Goal: Task Accomplishment & Management: Complete application form

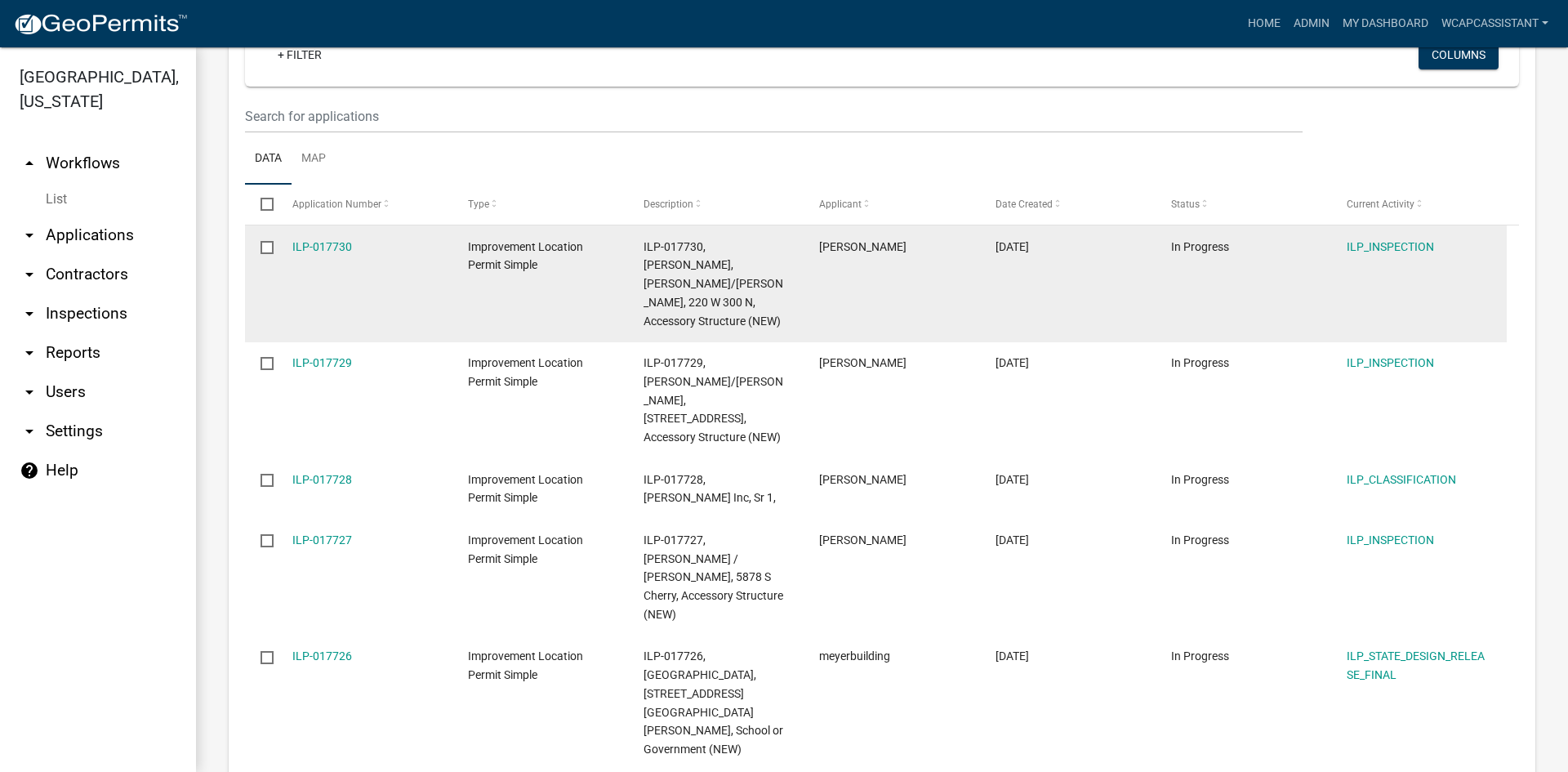
scroll to position [327, 0]
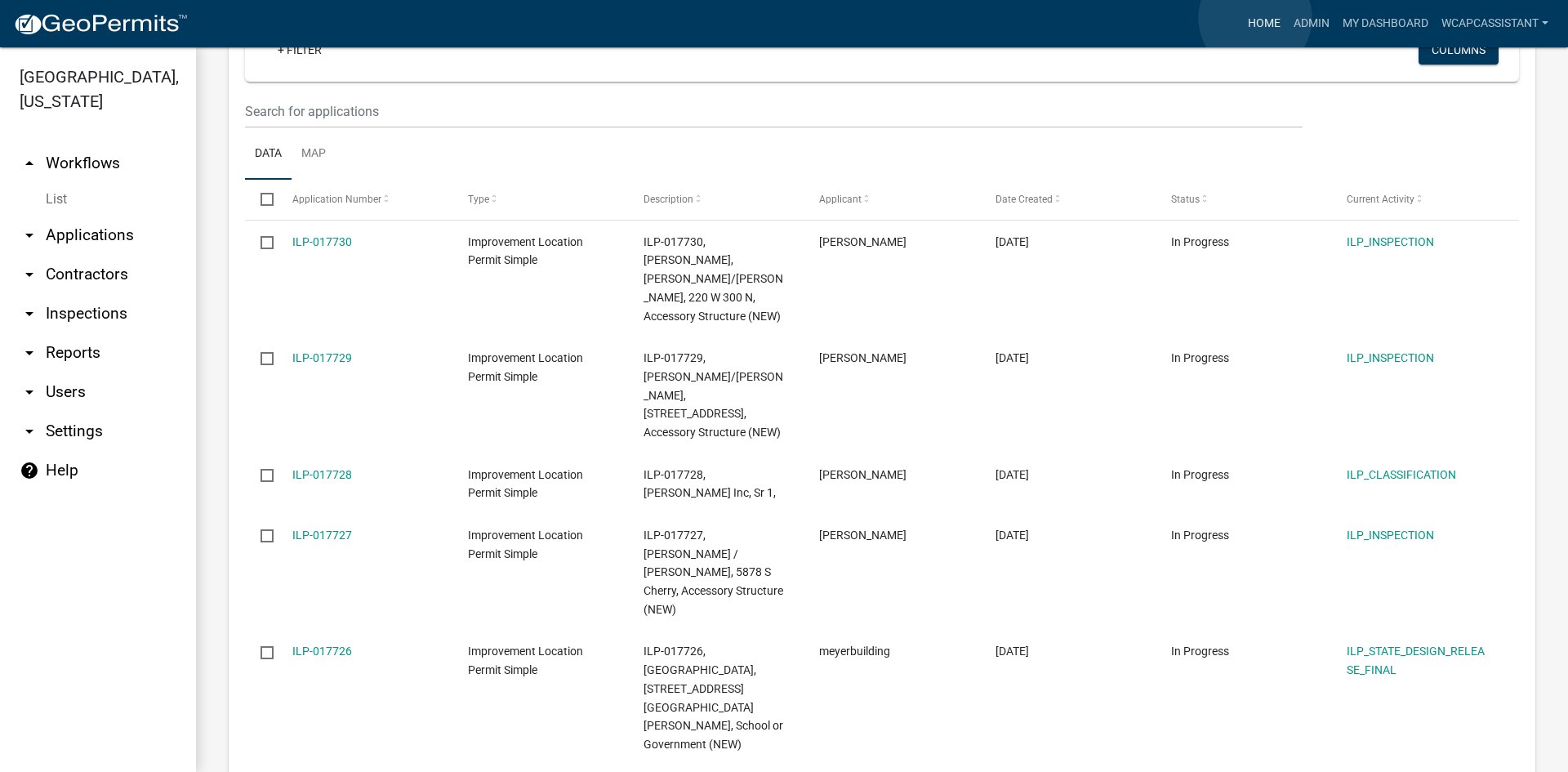
click at [1255, 18] on link "Home" at bounding box center [1264, 23] width 46 height 31
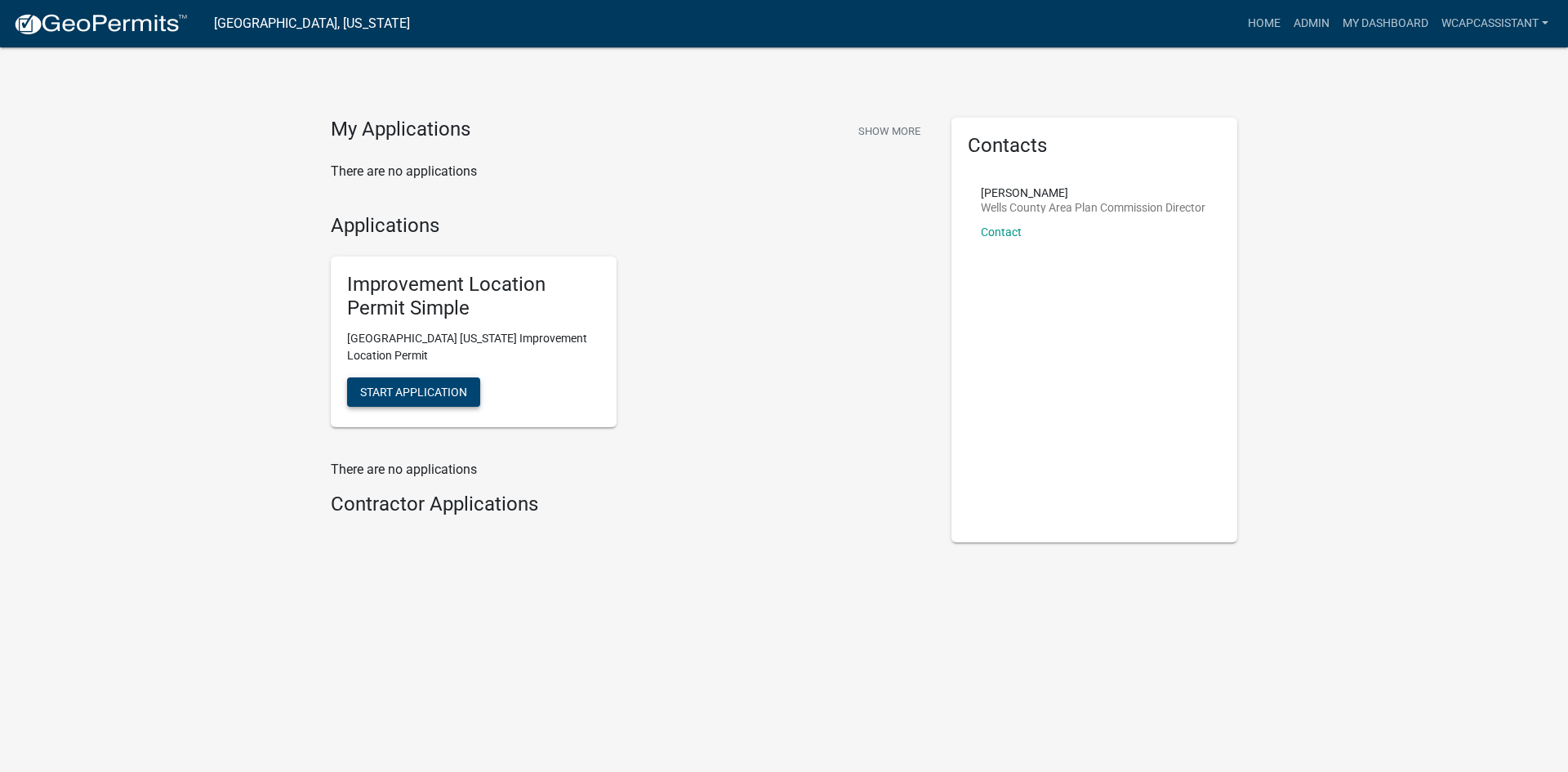
click at [394, 388] on span "Start Application" at bounding box center [413, 391] width 107 height 14
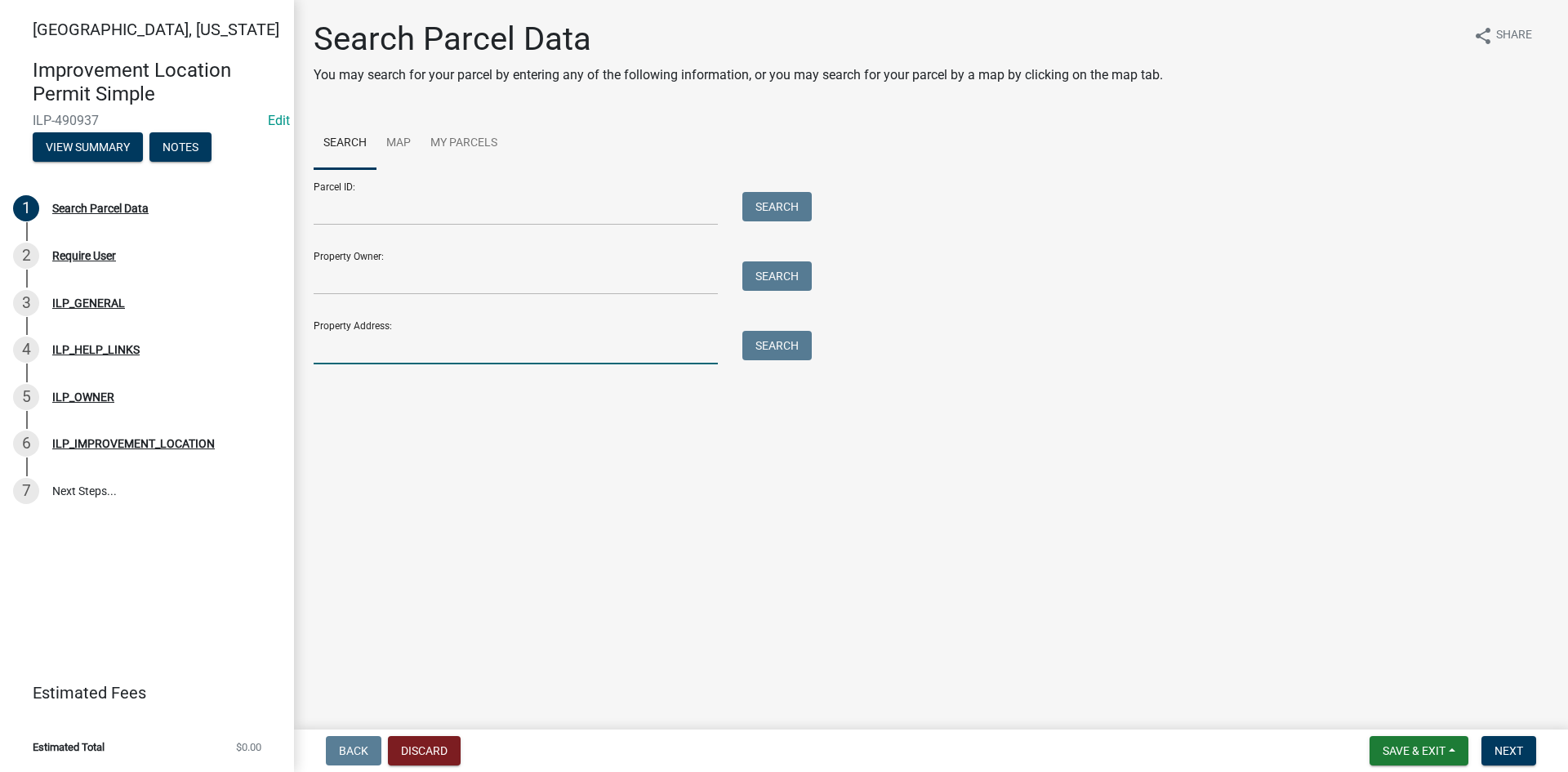
click at [358, 358] on input "Property Address:" at bounding box center [515, 347] width 404 height 33
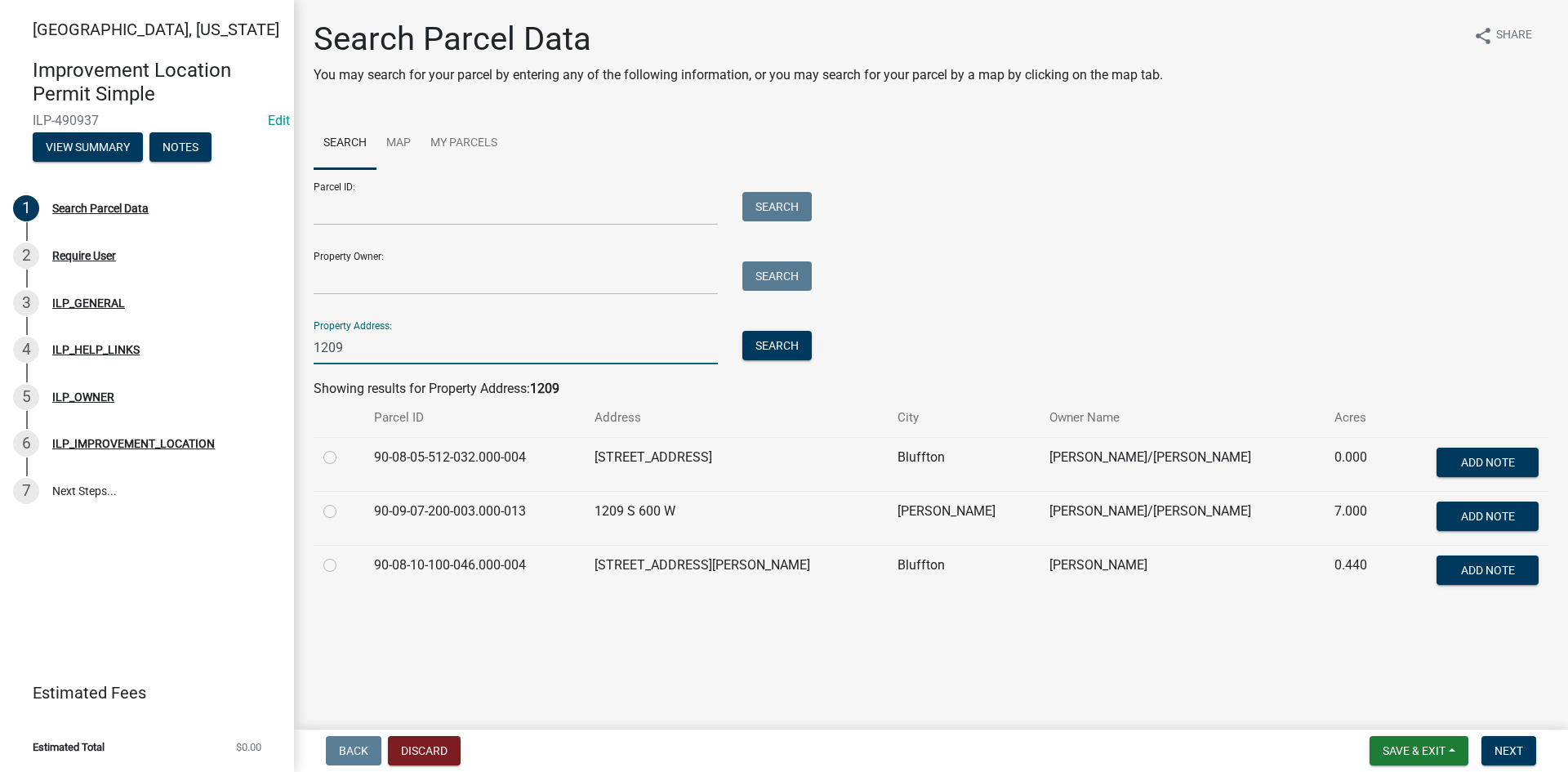
type input "1209"
click at [343, 502] on label at bounding box center [343, 502] width 0 height 0
click at [343, 507] on input "radio" at bounding box center [349, 507] width 11 height 11
radio input "true"
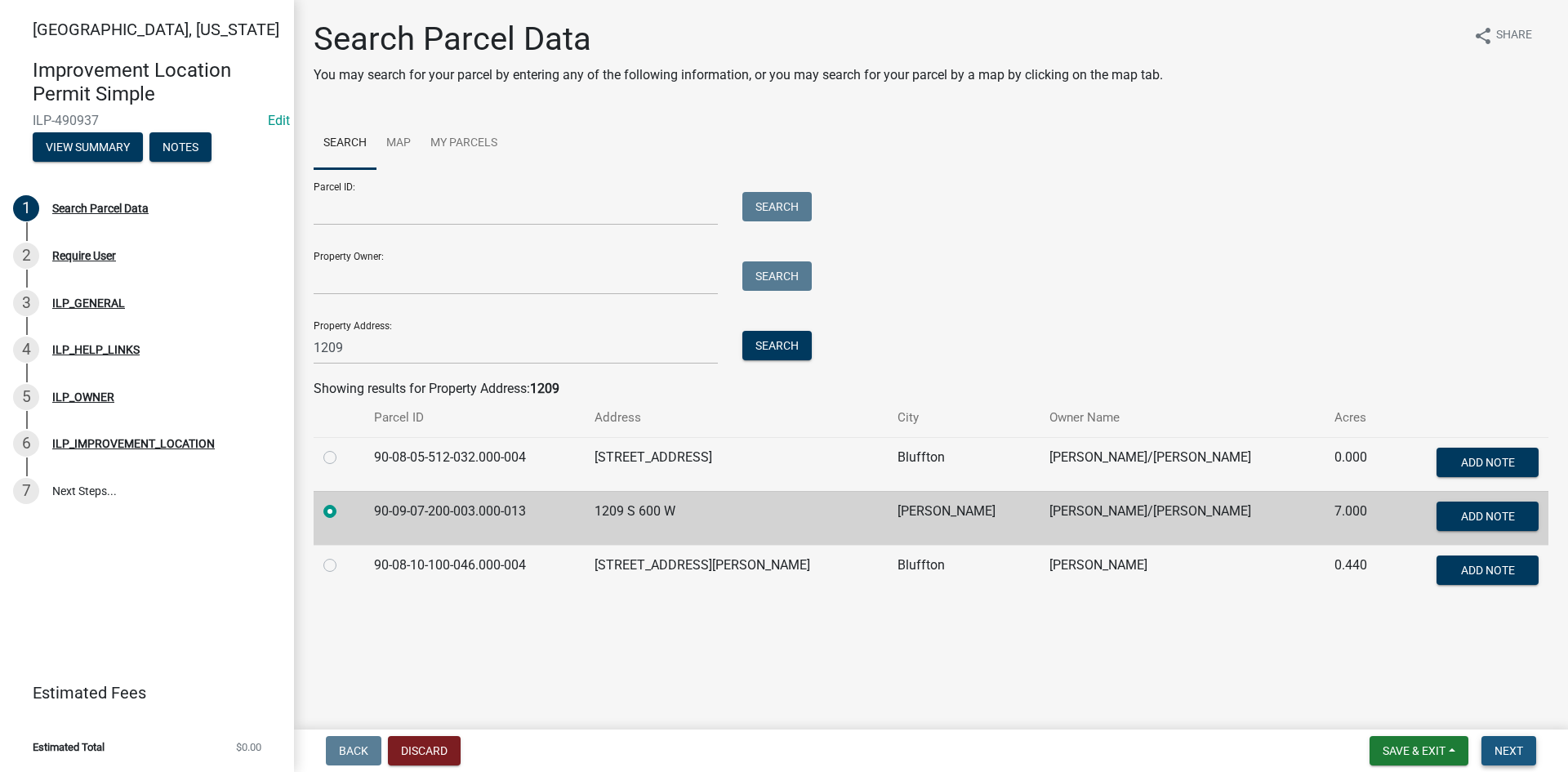
click at [1513, 759] on button "Next" at bounding box center [1509, 750] width 55 height 30
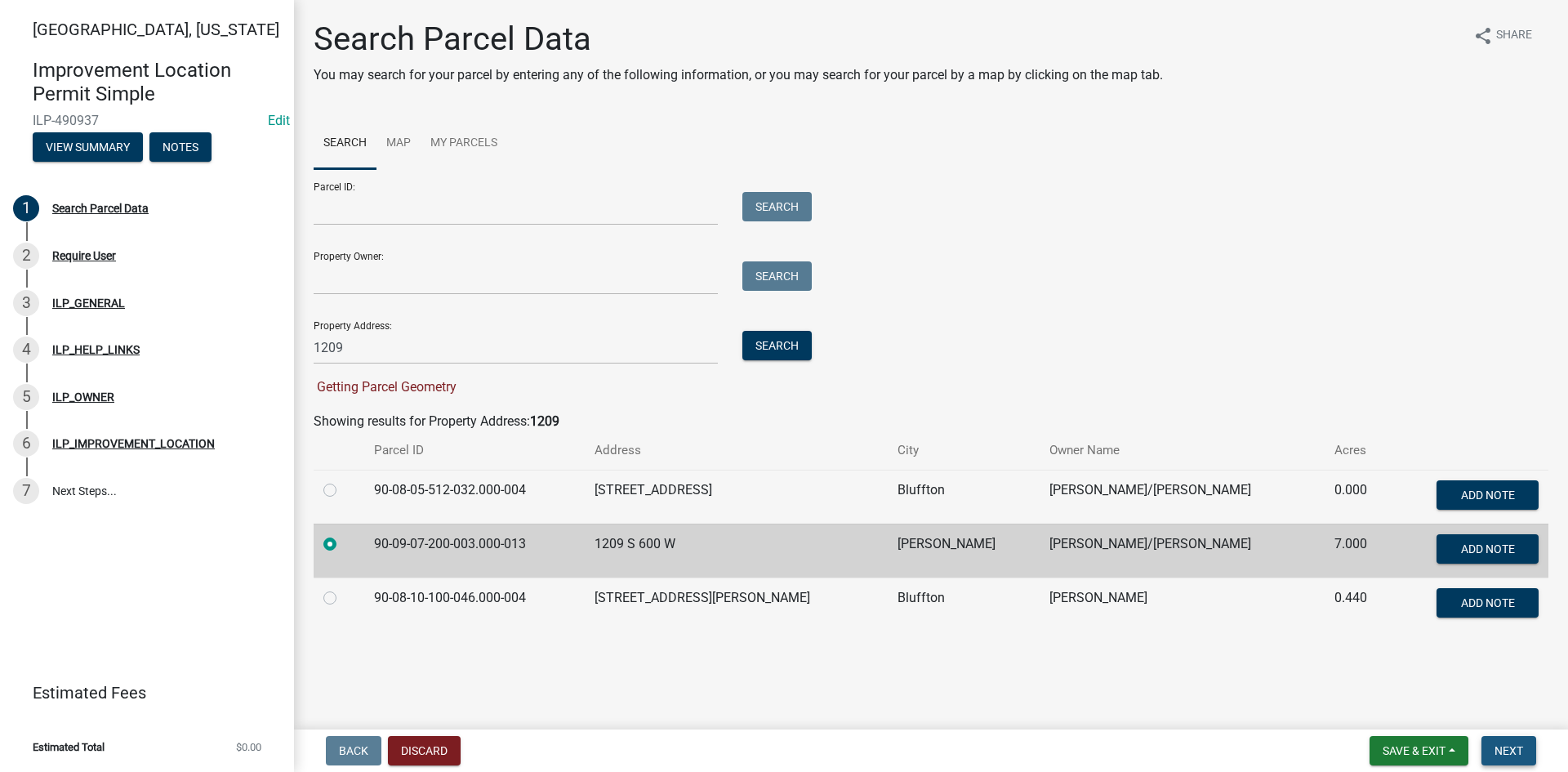
click at [1513, 753] on span "Next" at bounding box center [1509, 750] width 29 height 14
click at [1418, 749] on span "Save & Exit" at bounding box center [1415, 750] width 63 height 14
click at [1383, 668] on button "Save" at bounding box center [1403, 669] width 131 height 40
